Goal: Task Accomplishment & Management: Complete application form

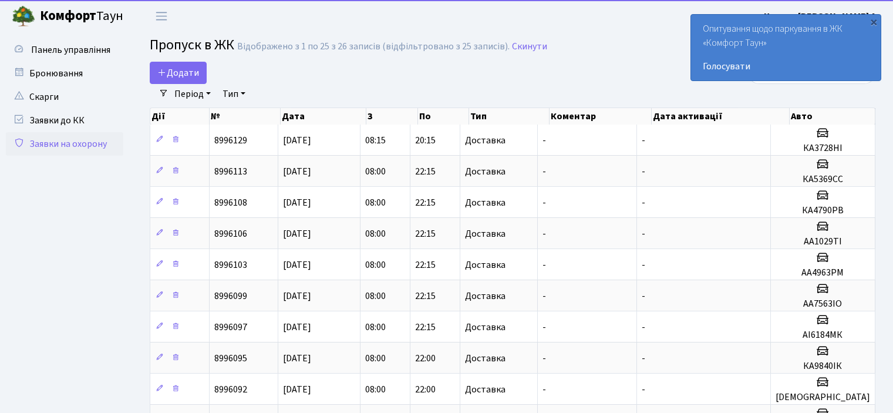
select select "25"
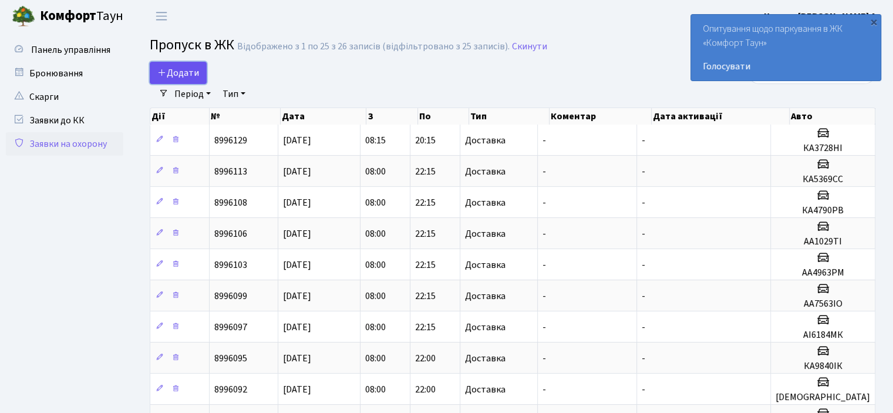
click at [169, 79] on link "Додати" at bounding box center [178, 73] width 57 height 22
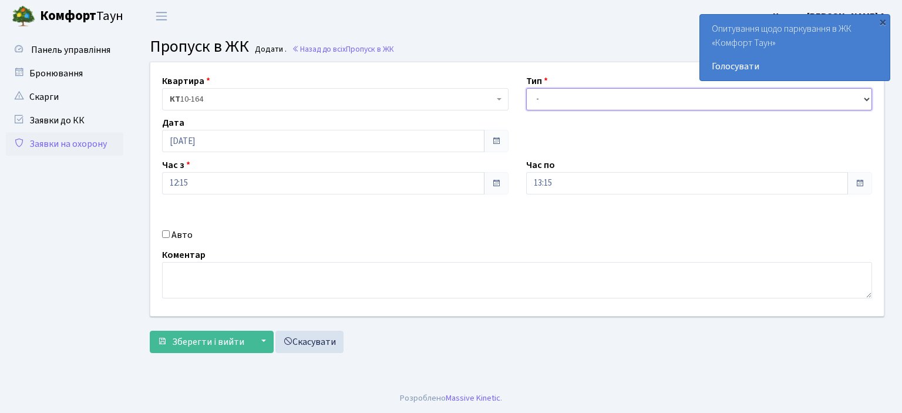
click at [583, 104] on select "- Доставка Таксі Гості Сервіс" at bounding box center [699, 99] width 346 height 22
click at [526, 88] on select "- Доставка Таксі Гості Сервіс" at bounding box center [699, 99] width 346 height 22
click at [560, 109] on select "- Доставка Таксі Гості Сервіс" at bounding box center [699, 99] width 346 height 22
select select "1"
click at [526, 88] on select "- Доставка Таксі Гості Сервіс" at bounding box center [699, 99] width 346 height 22
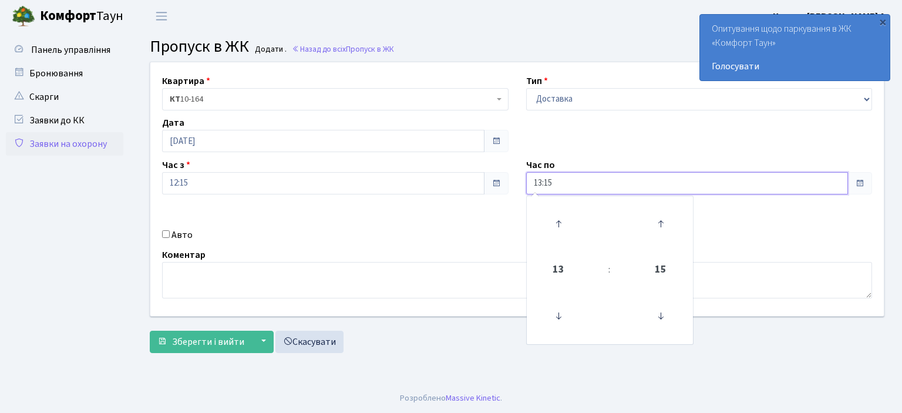
click at [543, 183] on input "13:15" at bounding box center [687, 183] width 322 height 22
click at [541, 186] on input "13:15" at bounding box center [687, 183] width 322 height 22
type input "20:15"
click at [164, 228] on div "Авто" at bounding box center [335, 235] width 364 height 14
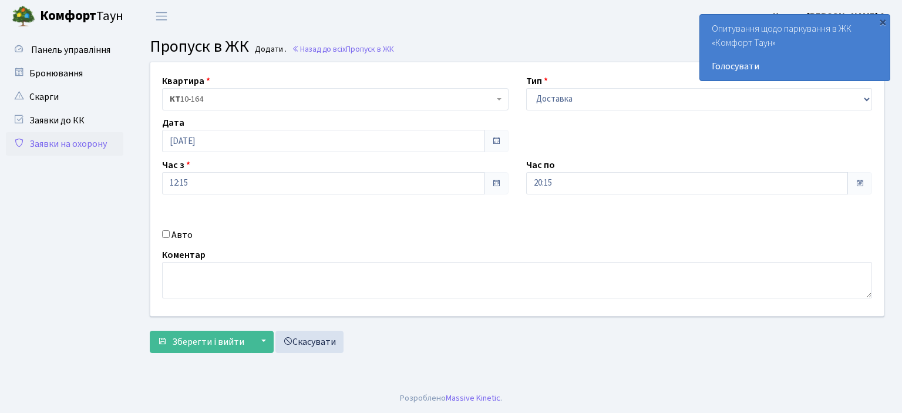
click at [164, 231] on input "Авто" at bounding box center [166, 234] width 8 height 8
checkbox input "true"
click at [552, 228] on input "text" at bounding box center [699, 225] width 346 height 22
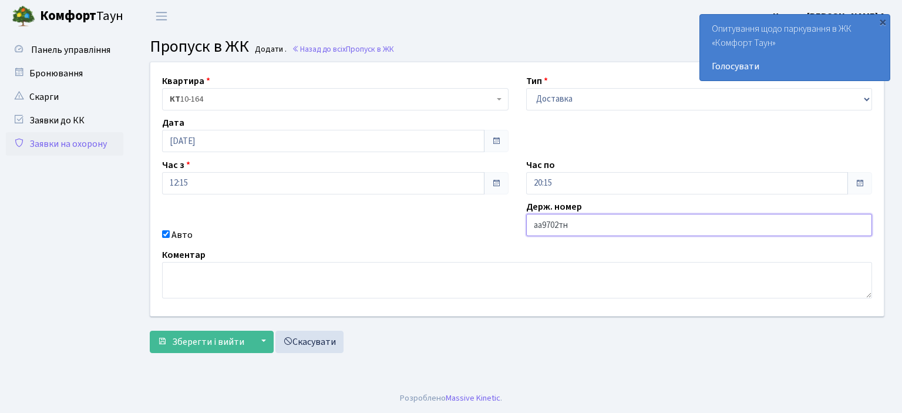
type input "аа9702тн"
click at [150, 331] on button "Зберегти і вийти" at bounding box center [201, 342] width 102 height 22
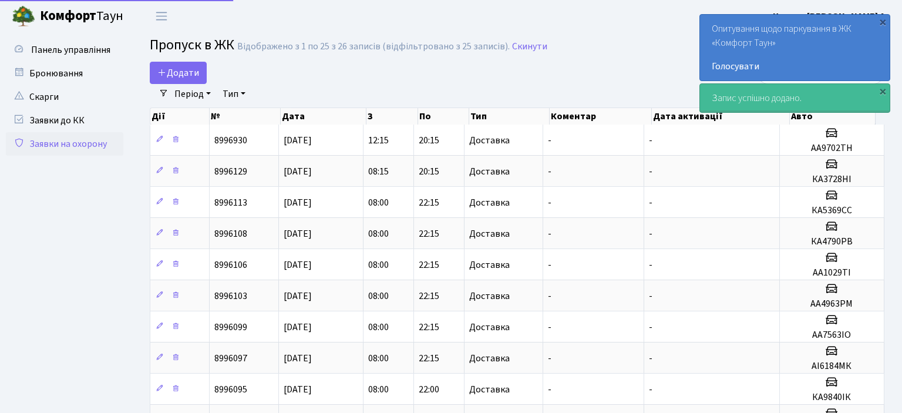
select select "25"
